Goal: Navigation & Orientation: Understand site structure

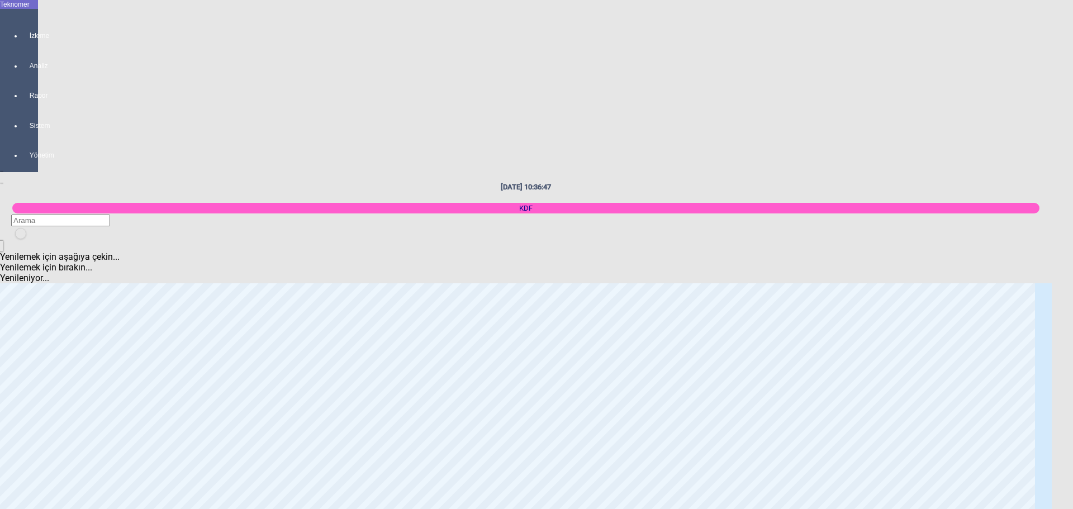
scroll to position [2007, 0]
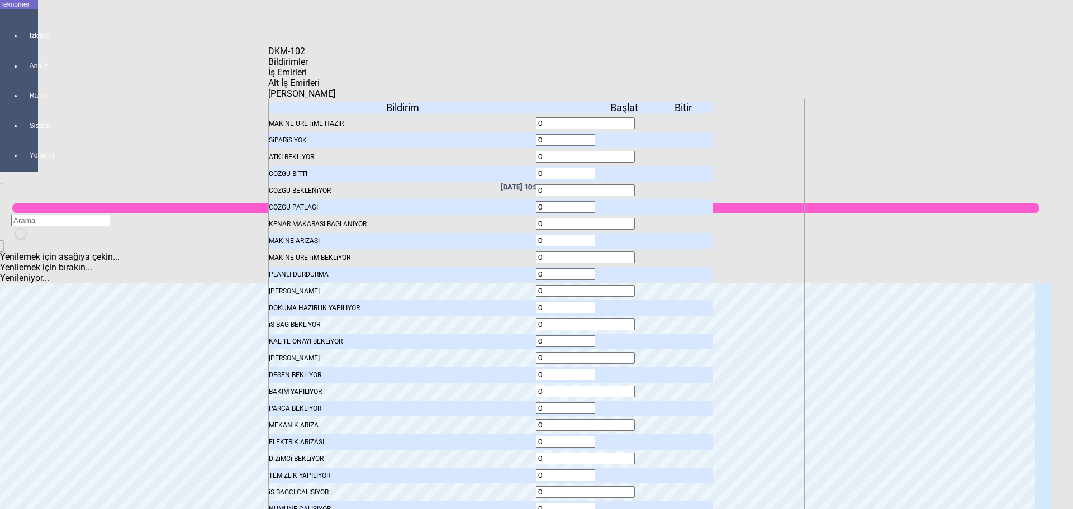
click at [625, 136] on icon at bounding box center [625, 140] width 0 height 8
click at [113, 225] on body "Teknomer İzleme Analiz Rapor Sistem Yönetim [DATE] 10:36:54 KDF Yenilemek için …" at bounding box center [536, 254] width 1073 height 509
click at [625, 153] on icon at bounding box center [625, 157] width 0 height 8
click at [625, 136] on icon at bounding box center [625, 140] width 0 height 8
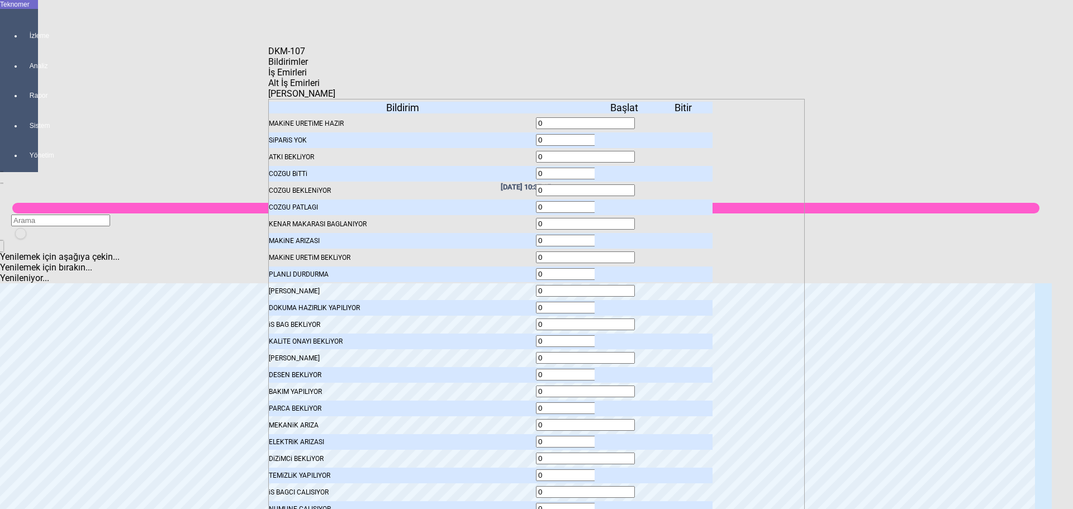
click at [625, 136] on icon at bounding box center [625, 140] width 0 height 8
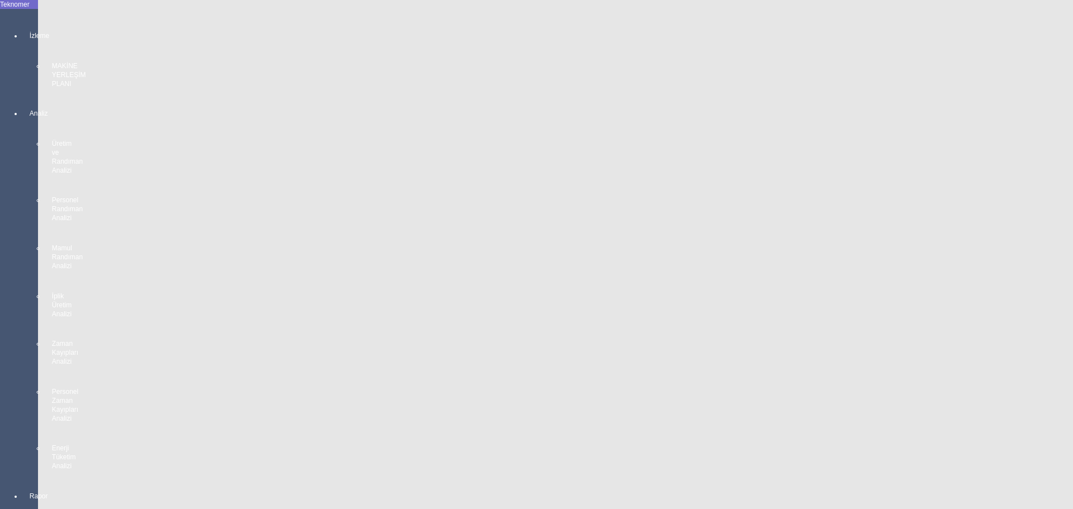
scroll to position [667, 0]
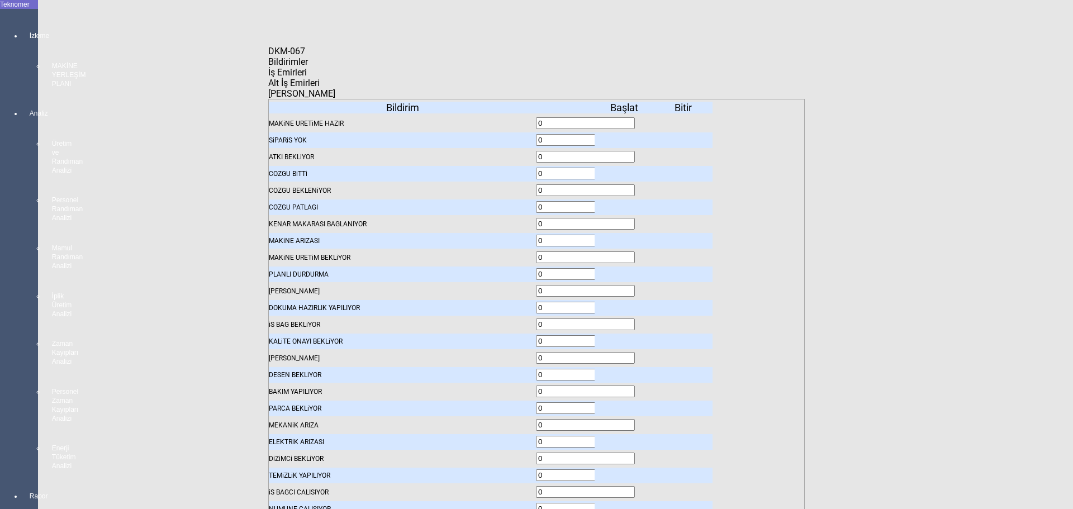
click at [0, 344] on body "Teknomer İzleme MAKİNE YERLEŞİM PLANI Analiz Üretim ve Randıman Analizi Persone…" at bounding box center [536, 254] width 1073 height 509
drag, startPoint x: 0, startPoint y: 310, endPoint x: 36, endPoint y: 298, distance: 37.6
click at [0, 312] on body "Teknomer İzleme MAKİNE YERLEŞİM PLANI Analiz Üretim ve Randıman Analizi Persone…" at bounding box center [536, 254] width 1073 height 509
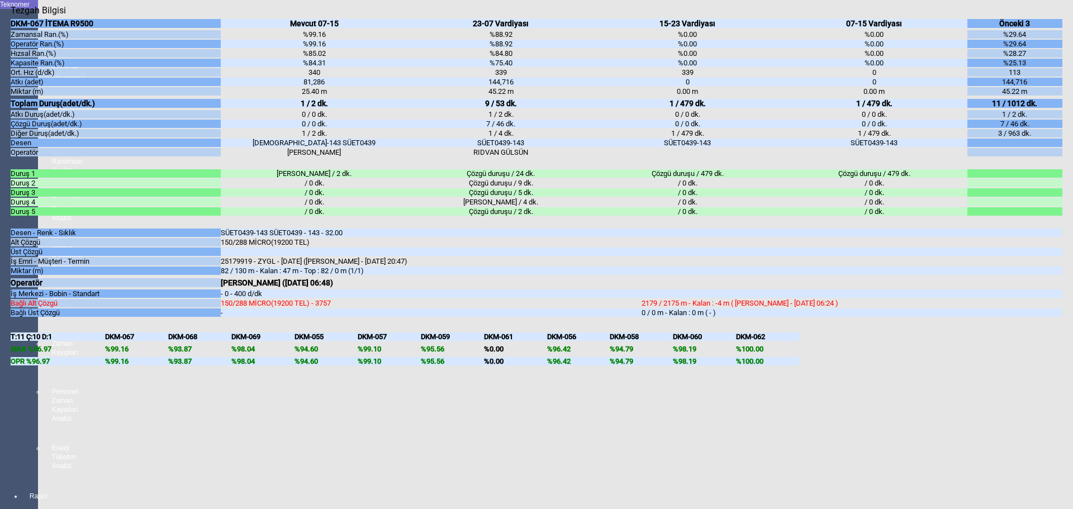
click at [0, 386] on body "Teknomer İzleme MAKİNE YERLEŞİM PLANI Analiz Üretim ve Randıman Analizi Persone…" at bounding box center [536, 254] width 1073 height 509
